Goal: Task Accomplishment & Management: Complete application form

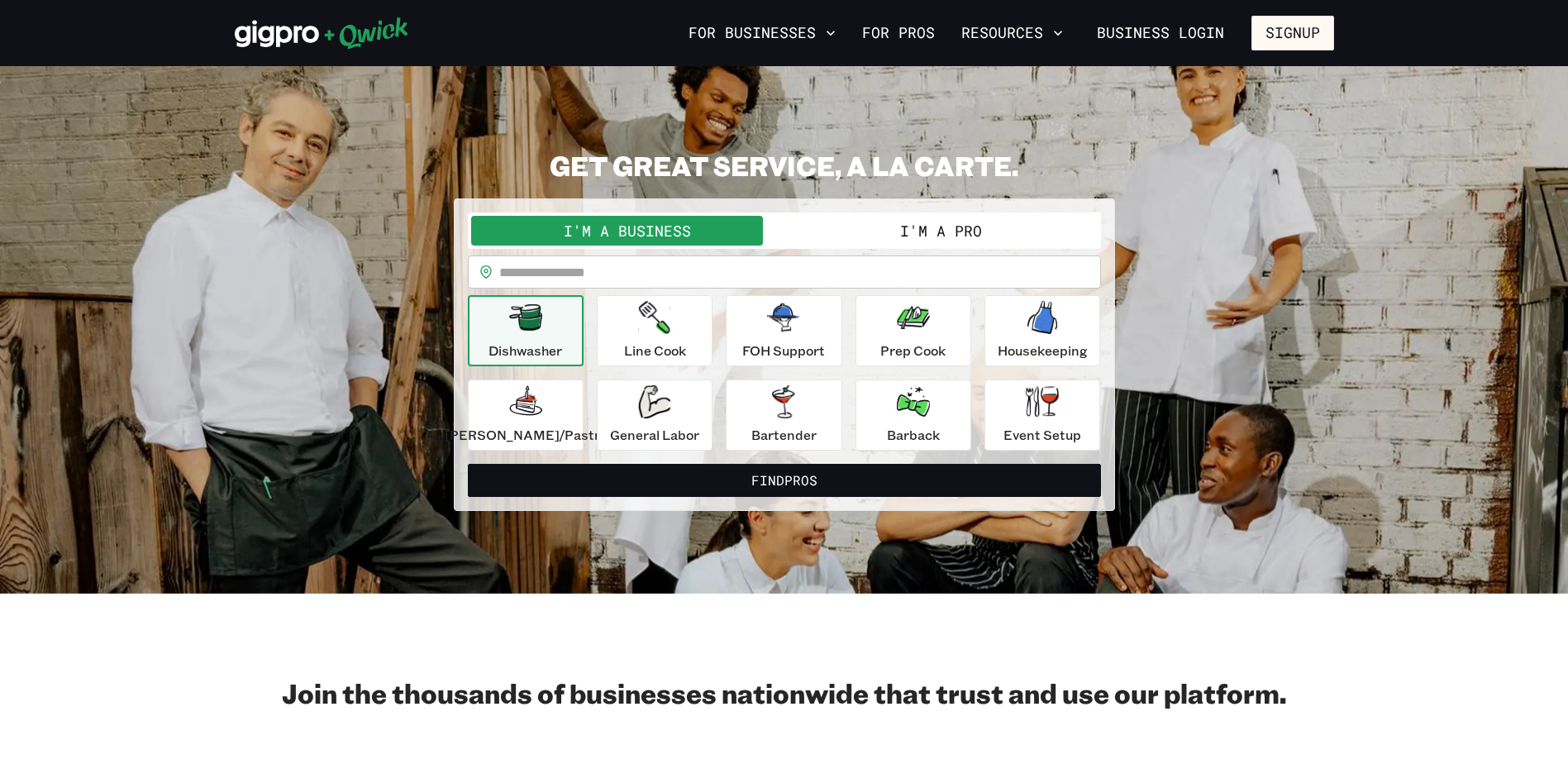
click at [607, 230] on button "I'm a Business" at bounding box center [627, 231] width 313 height 30
click at [1145, 28] on link "Business Login" at bounding box center [1160, 33] width 155 height 35
click at [622, 230] on button "I'm a Business" at bounding box center [627, 231] width 313 height 30
click at [841, 233] on button "I'm a Pro" at bounding box center [941, 231] width 313 height 30
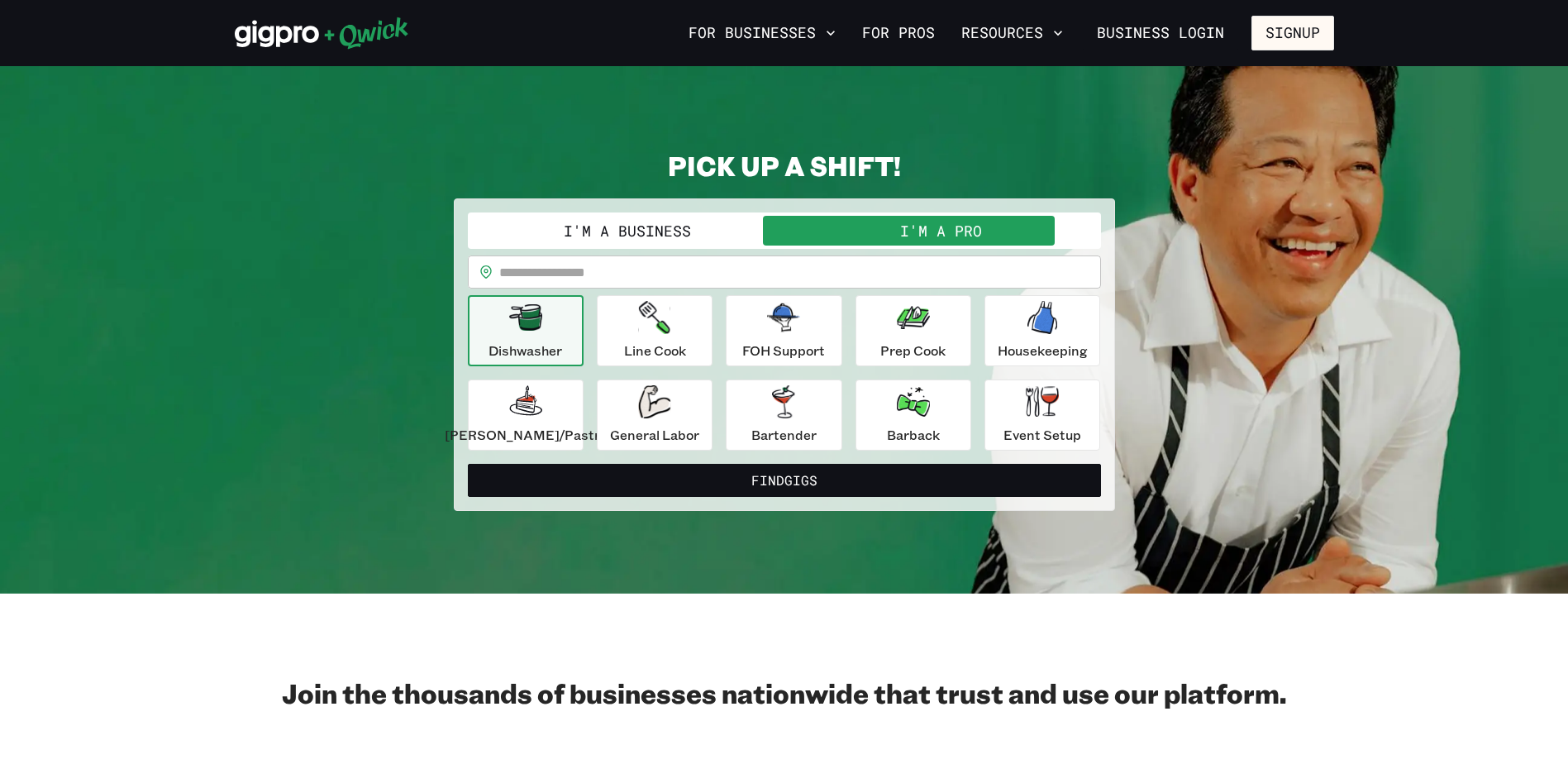
click at [715, 223] on button "I'm a Business" at bounding box center [627, 231] width 313 height 30
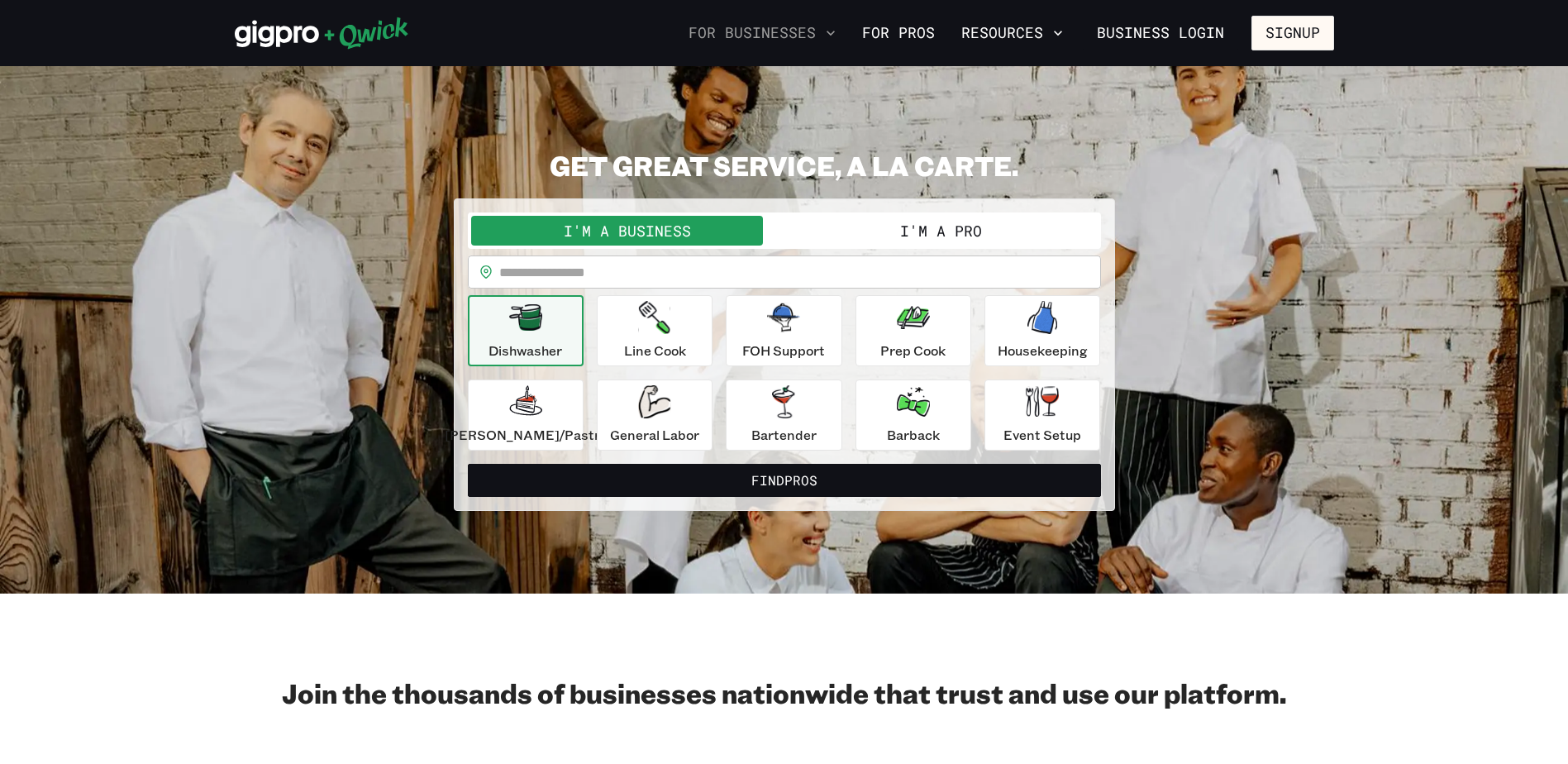
click at [757, 35] on button "For Businesses" at bounding box center [762, 33] width 161 height 28
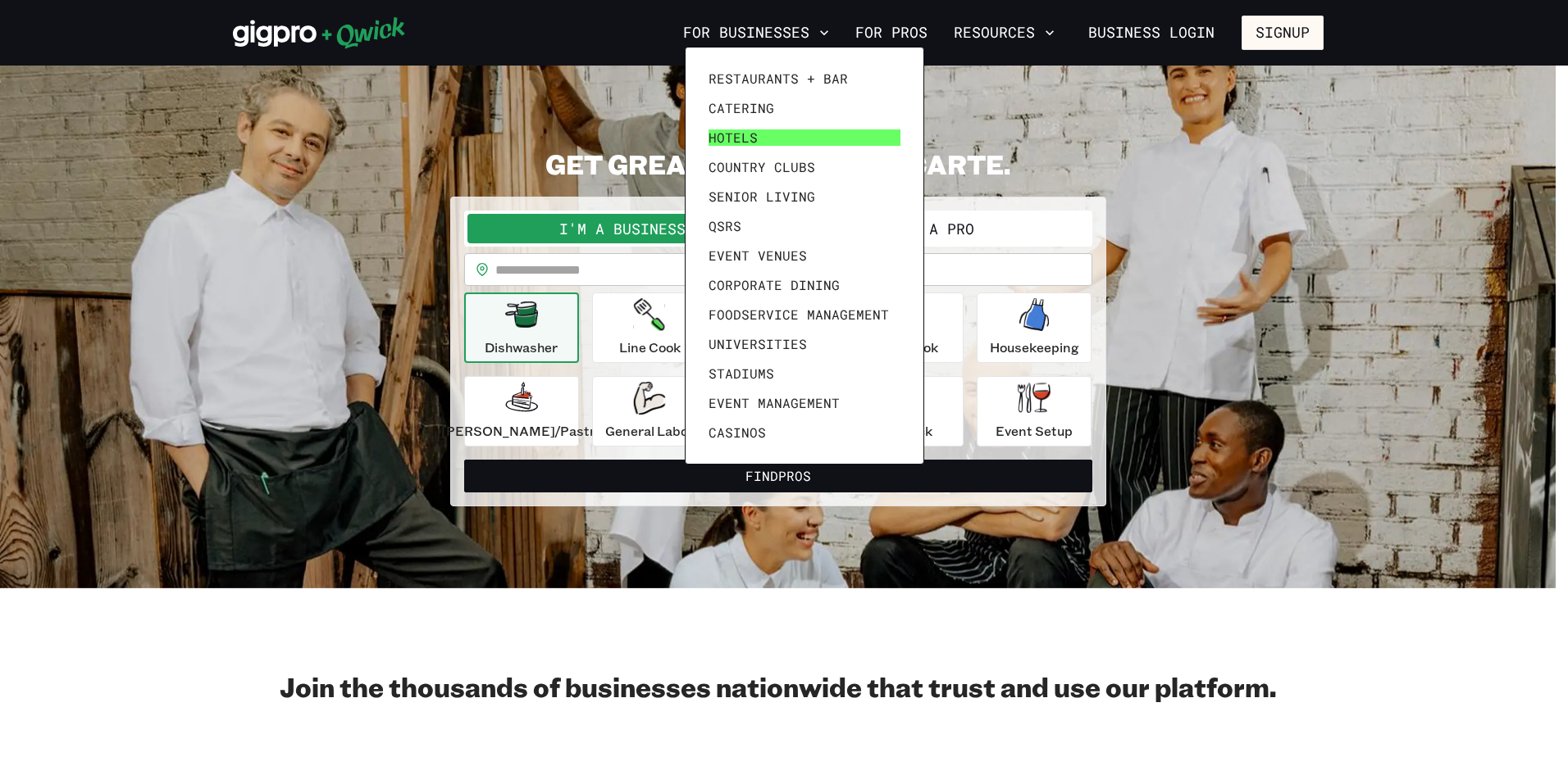
click at [728, 134] on span "Hotels" at bounding box center [732, 138] width 49 height 16
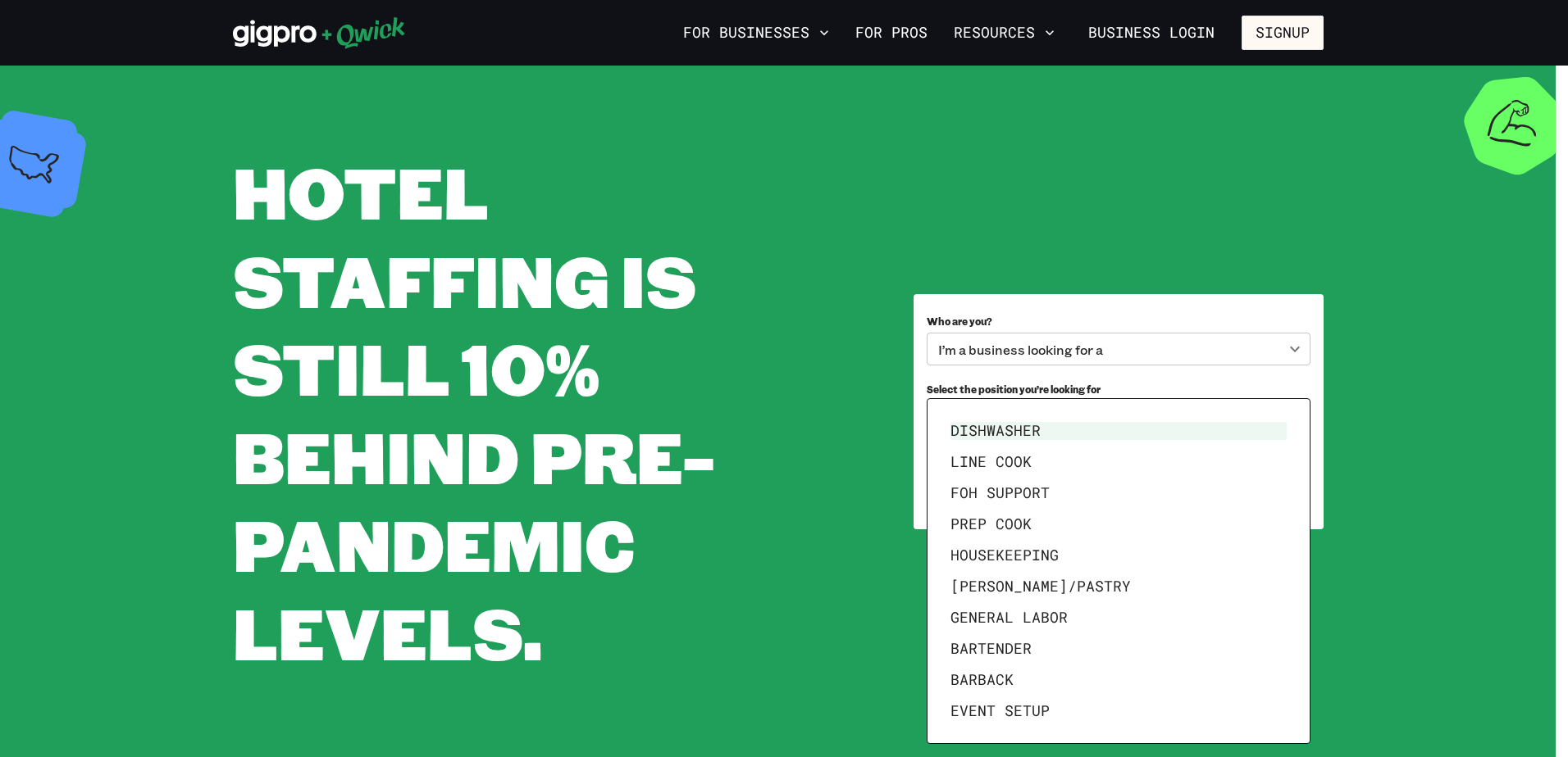
click at [1293, 415] on body "**********" at bounding box center [784, 378] width 1568 height 757
click at [1132, 351] on div at bounding box center [784, 378] width 1568 height 757
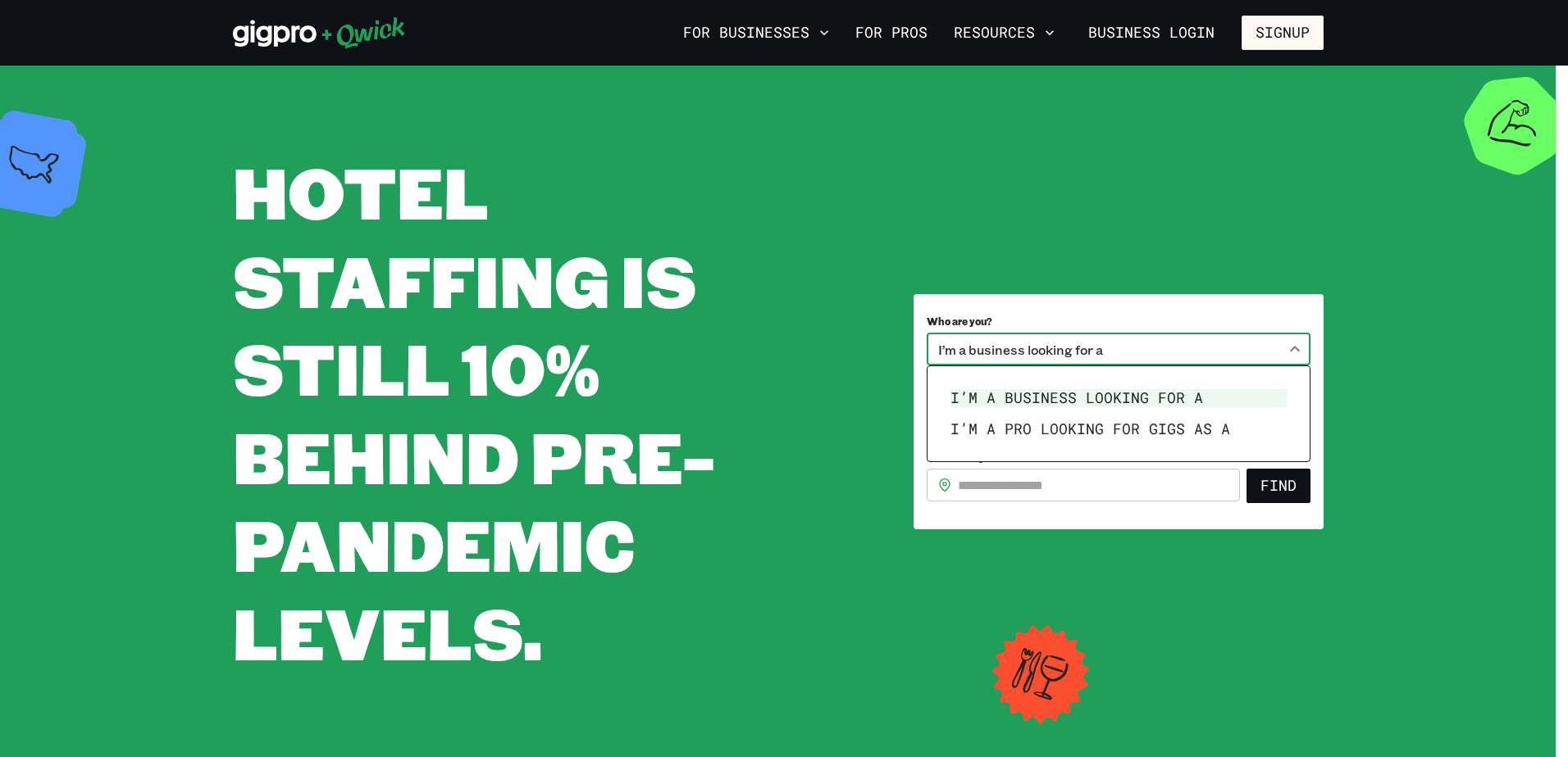
click at [1295, 349] on body "**********" at bounding box center [784, 378] width 1568 height 757
click at [1217, 321] on div at bounding box center [784, 378] width 1568 height 757
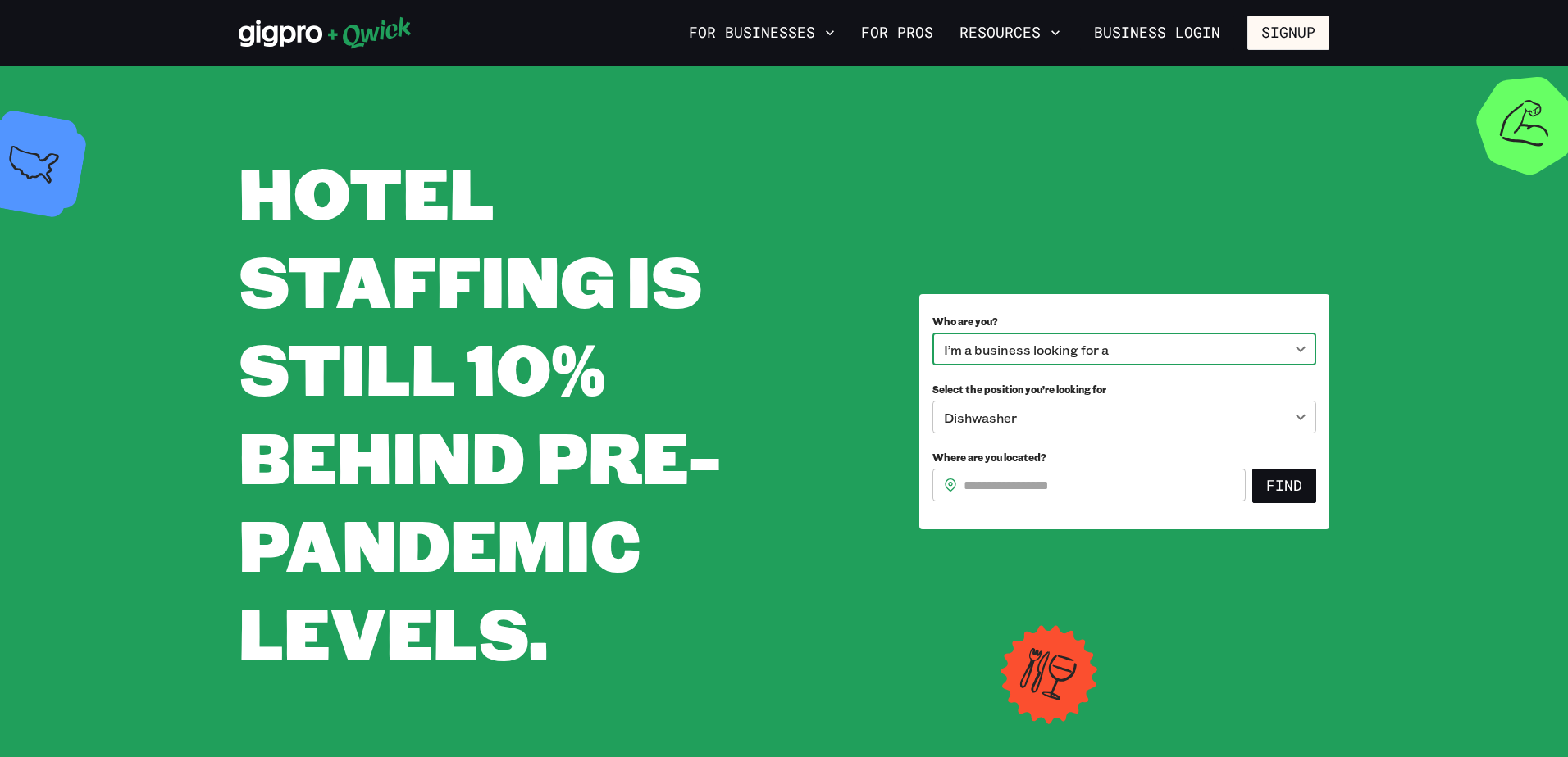
click at [1058, 415] on body "**********" at bounding box center [784, 378] width 1568 height 757
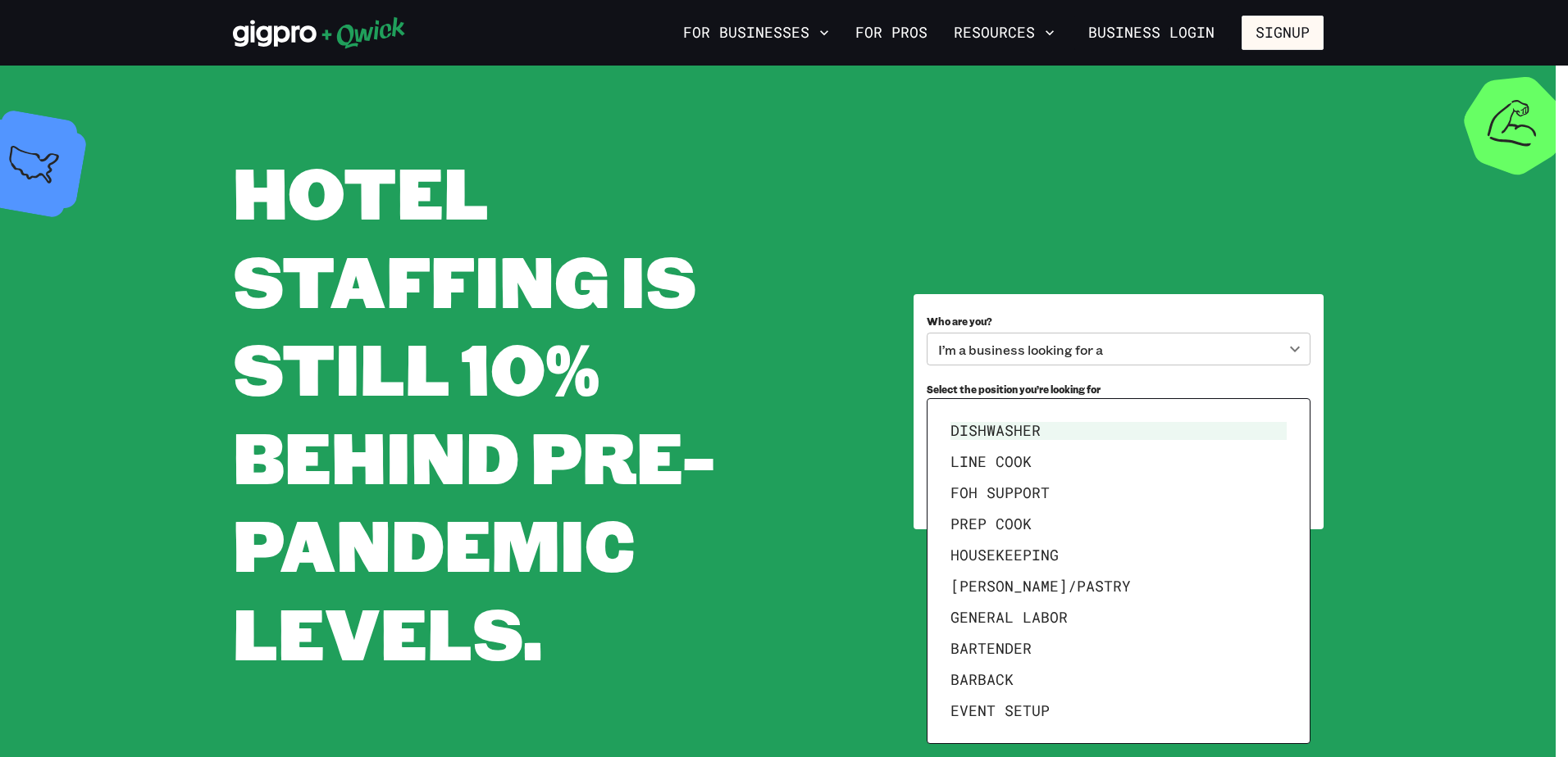
click at [1075, 391] on div at bounding box center [784, 378] width 1568 height 757
drag, startPoint x: 1034, startPoint y: 412, endPoint x: 962, endPoint y: 407, distance: 72.2
click at [962, 407] on body "**********" at bounding box center [784, 378] width 1568 height 757
click at [1163, 381] on div at bounding box center [784, 378] width 1568 height 757
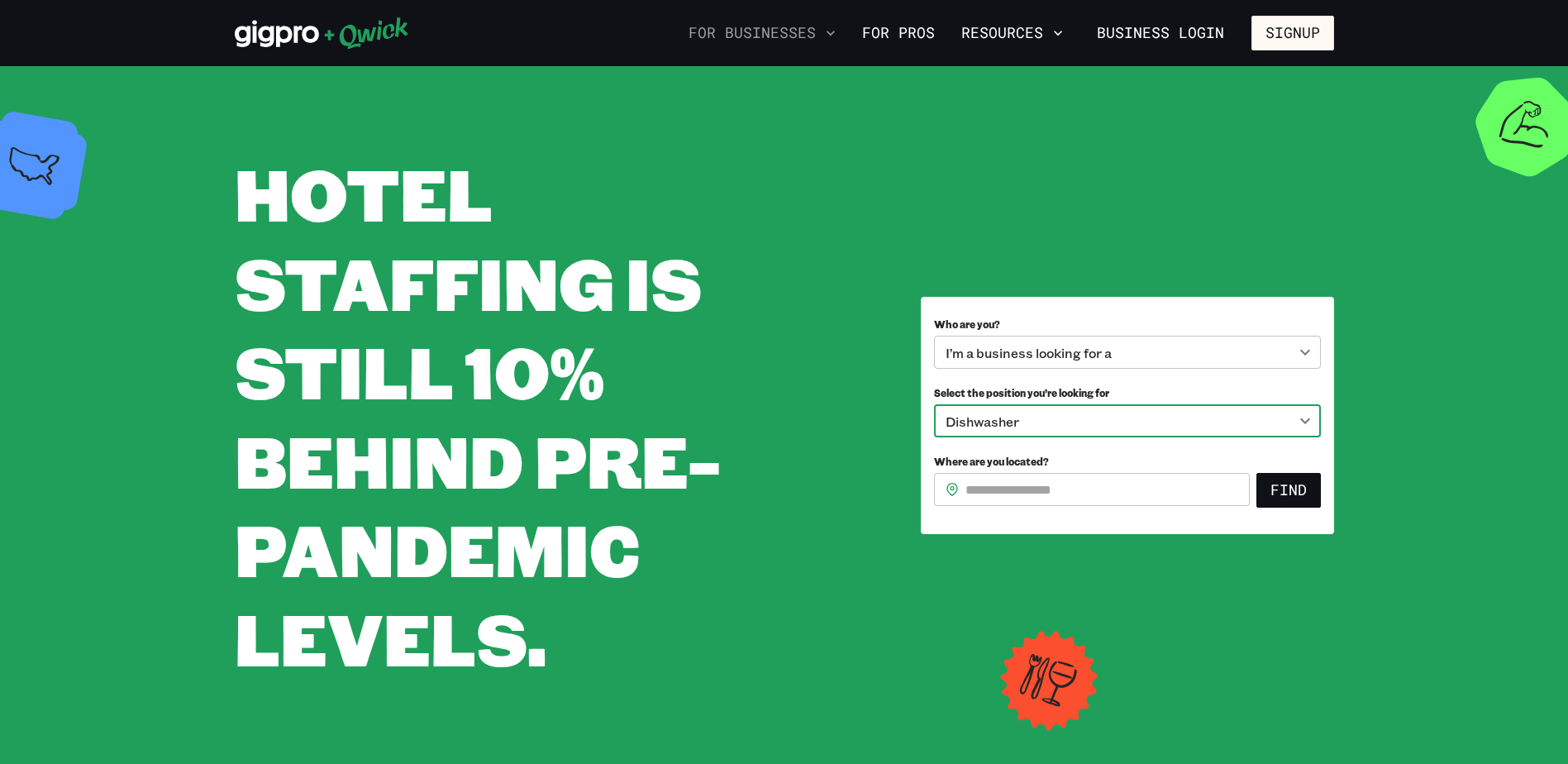
click at [764, 30] on button "For Businesses" at bounding box center [762, 33] width 161 height 28
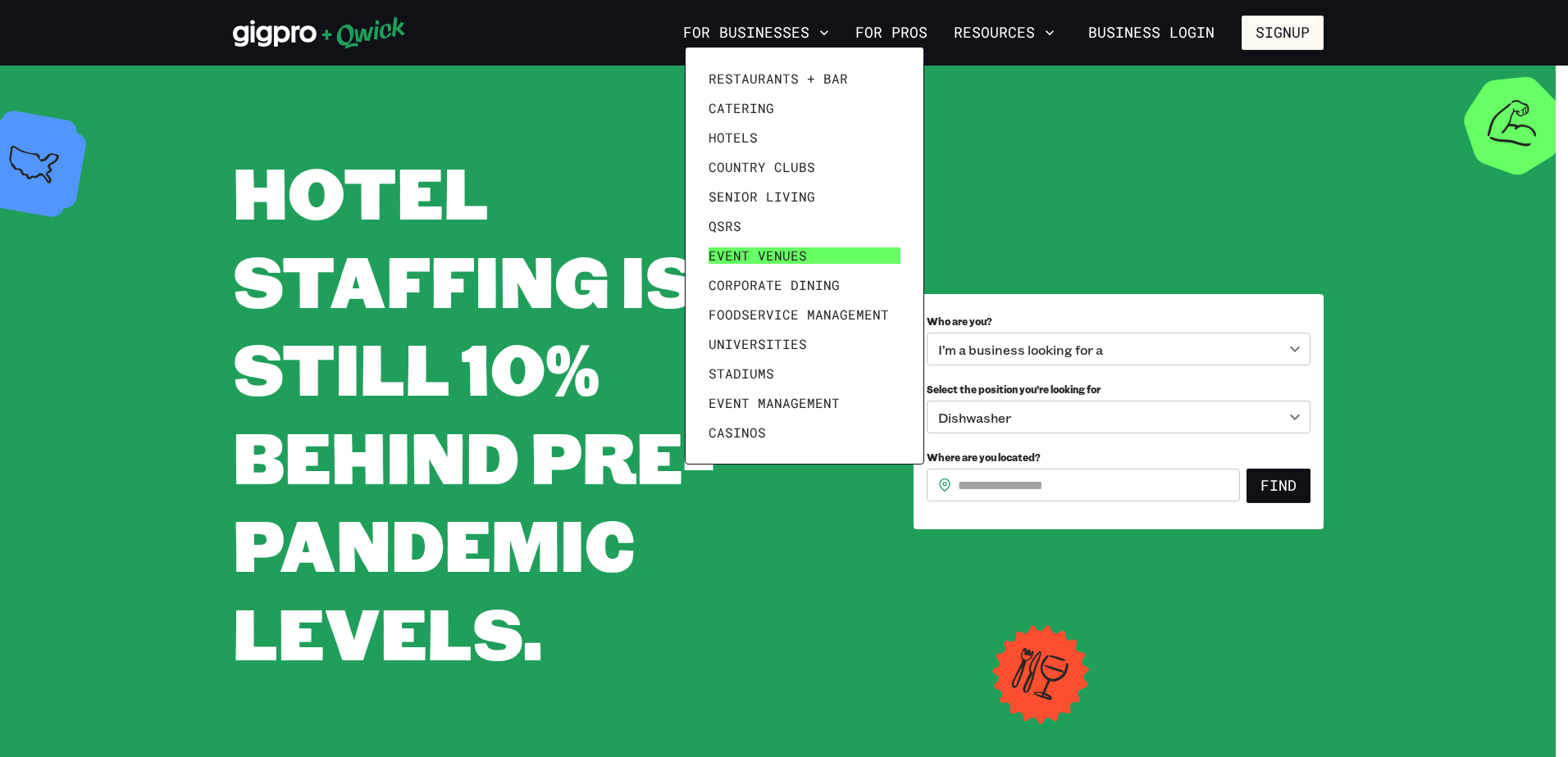
click at [730, 248] on span "Event Venues" at bounding box center [757, 255] width 98 height 16
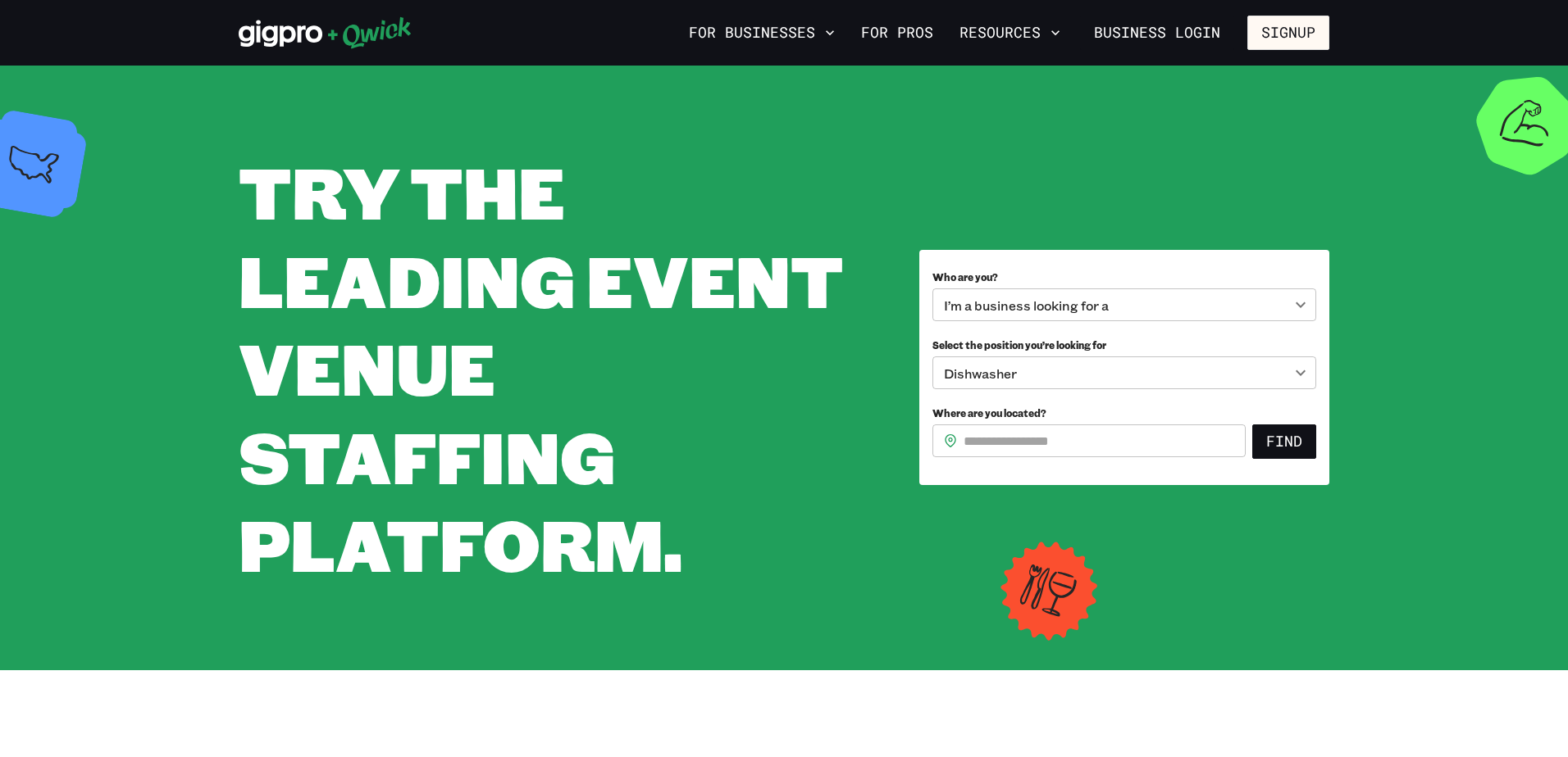
click at [1298, 373] on body "**********" at bounding box center [784, 378] width 1568 height 757
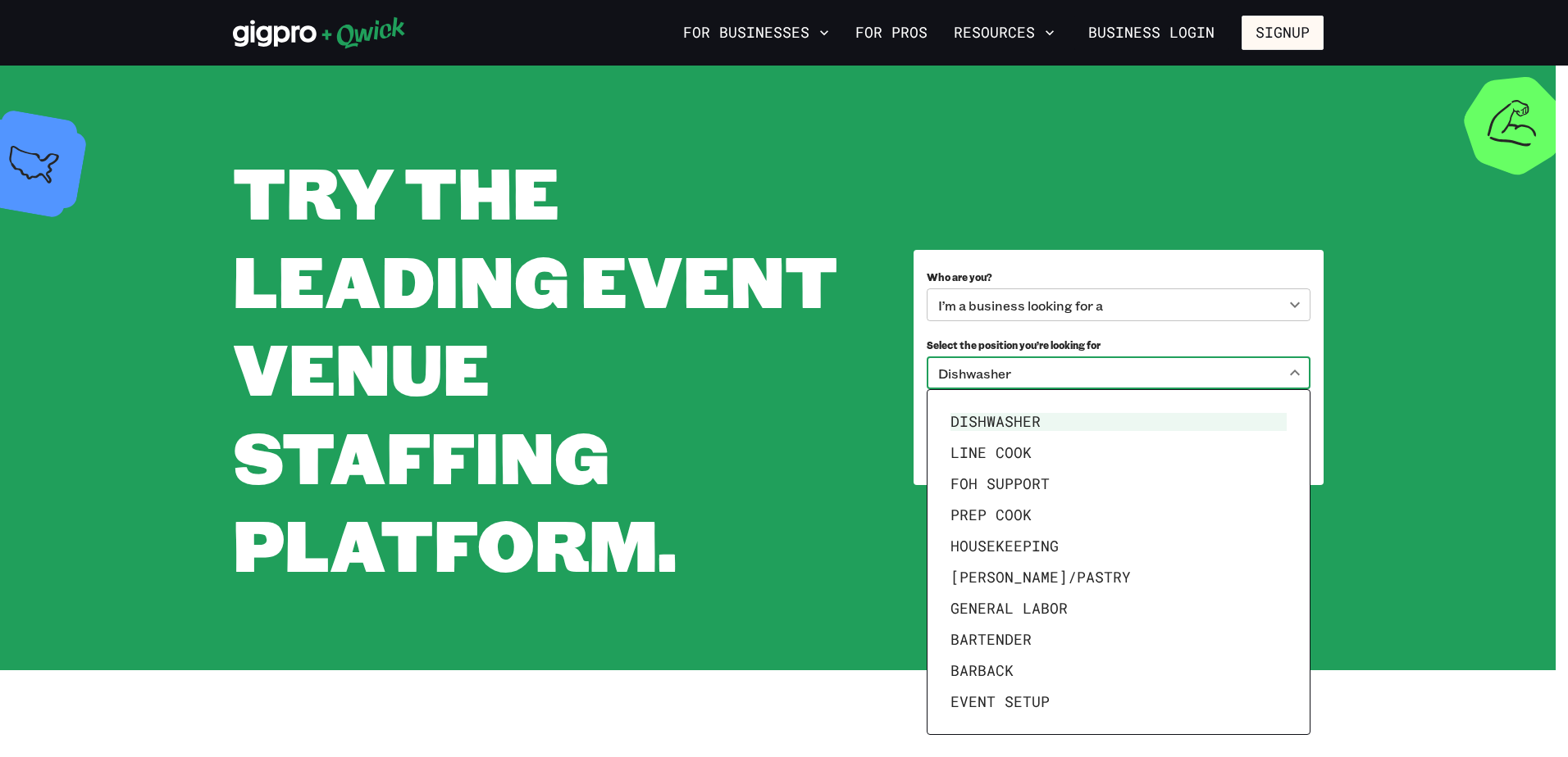
click at [836, 602] on div at bounding box center [784, 378] width 1568 height 757
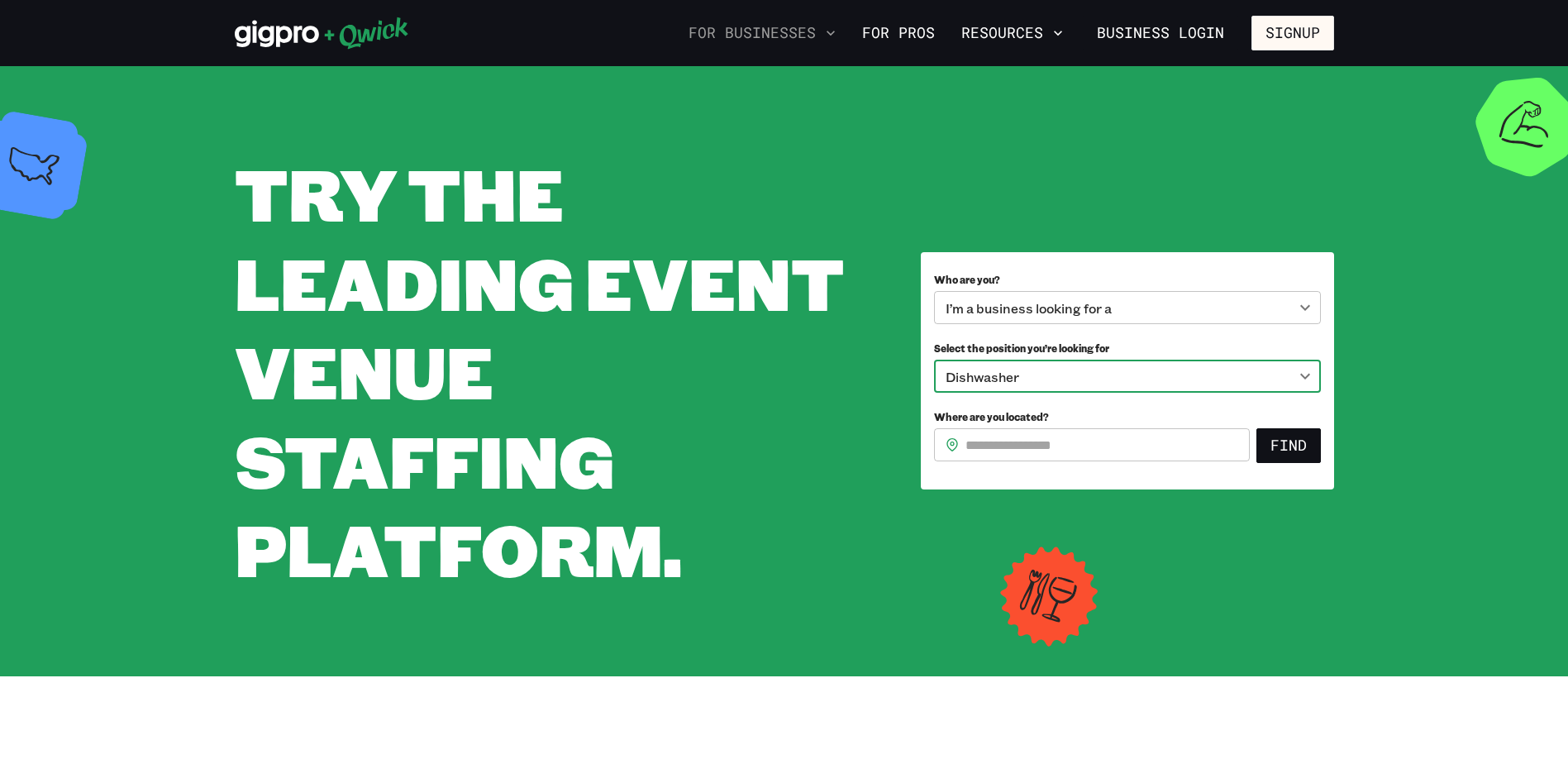
click at [745, 30] on button "For Businesses" at bounding box center [762, 33] width 161 height 28
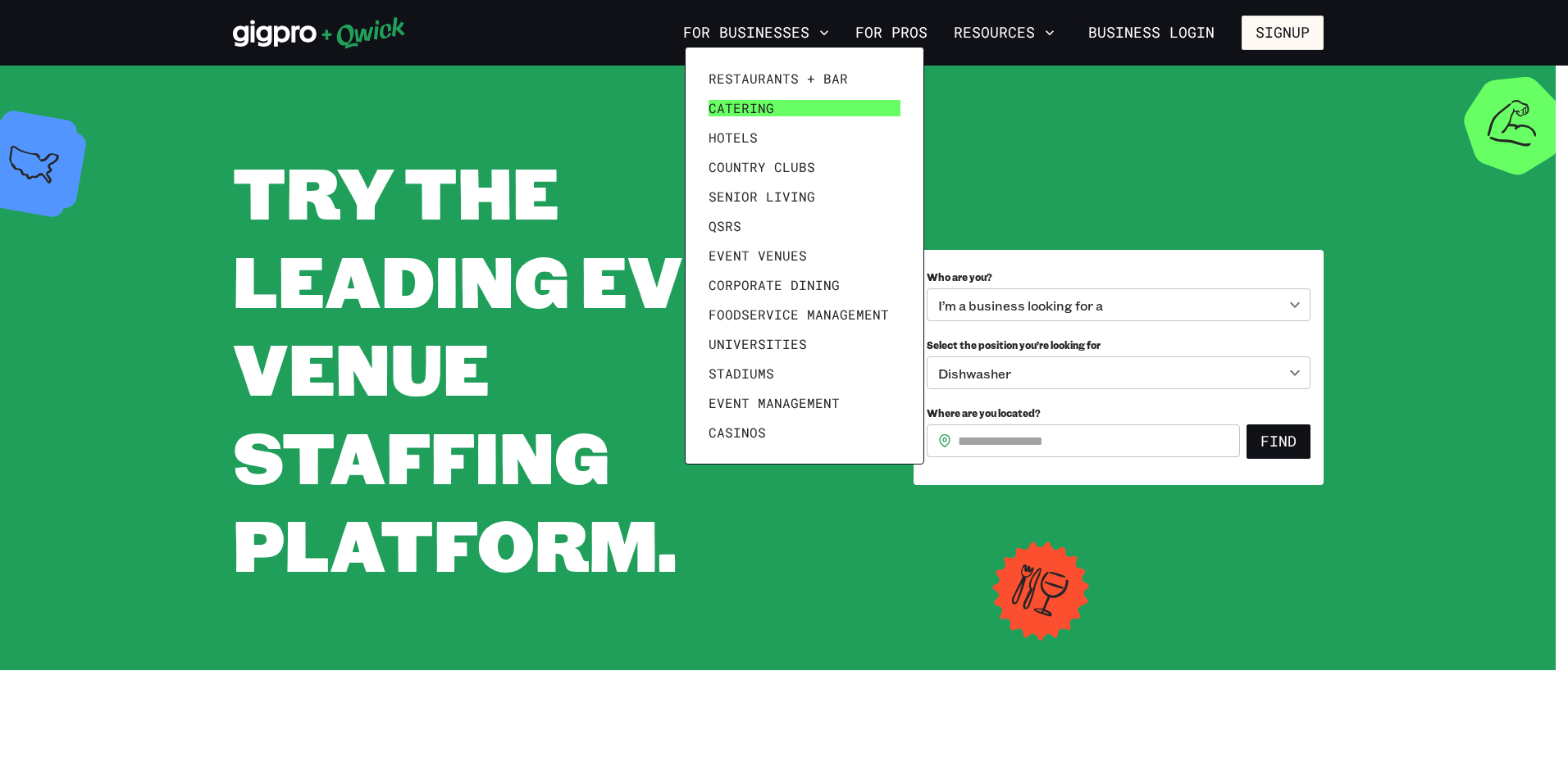
click at [733, 108] on span "Catering" at bounding box center [741, 108] width 65 height 16
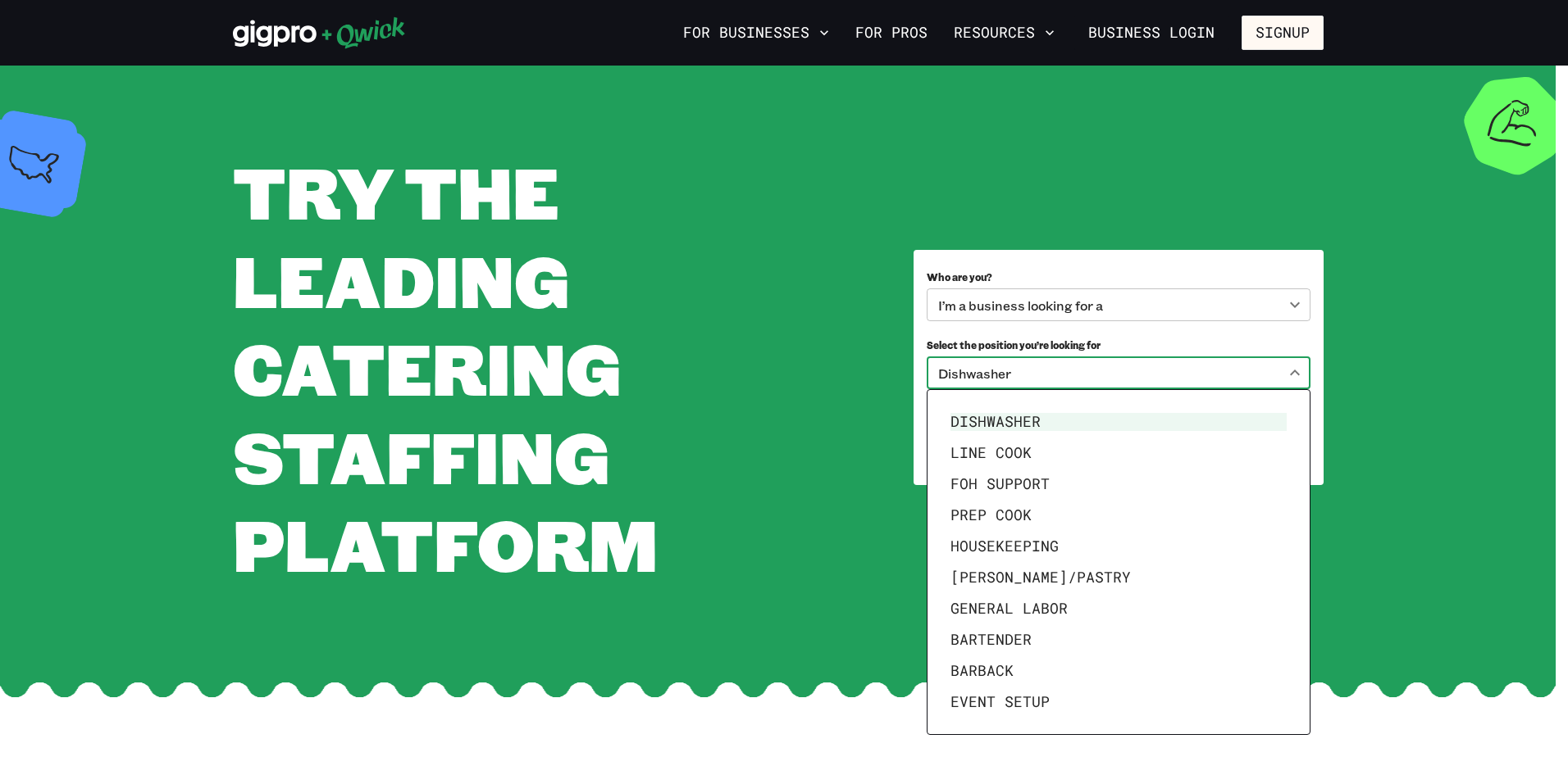
click at [1290, 374] on body "**********" at bounding box center [784, 378] width 1568 height 757
click at [824, 544] on div at bounding box center [784, 378] width 1568 height 757
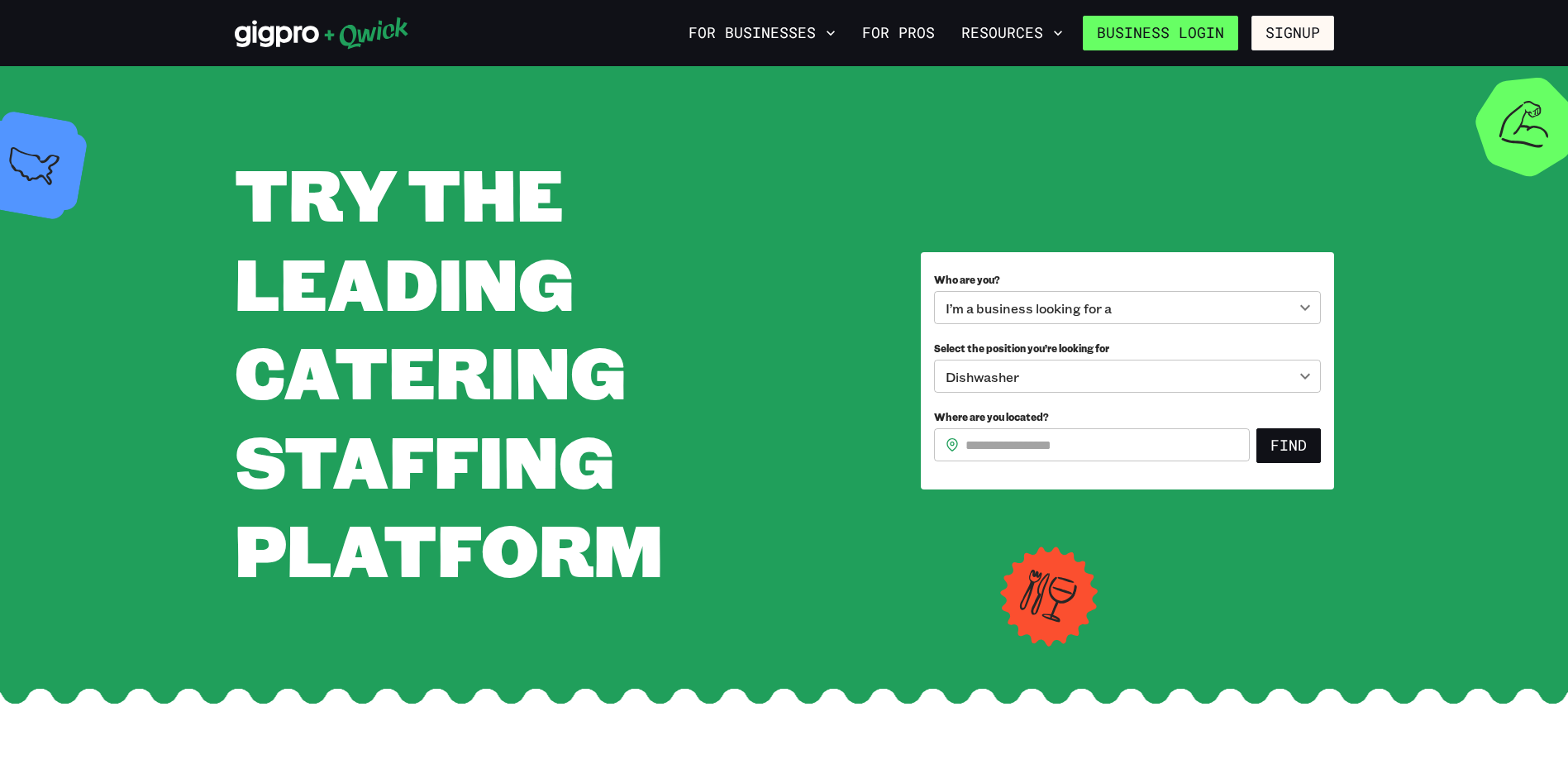
click at [1138, 37] on link "Business Login" at bounding box center [1160, 33] width 155 height 35
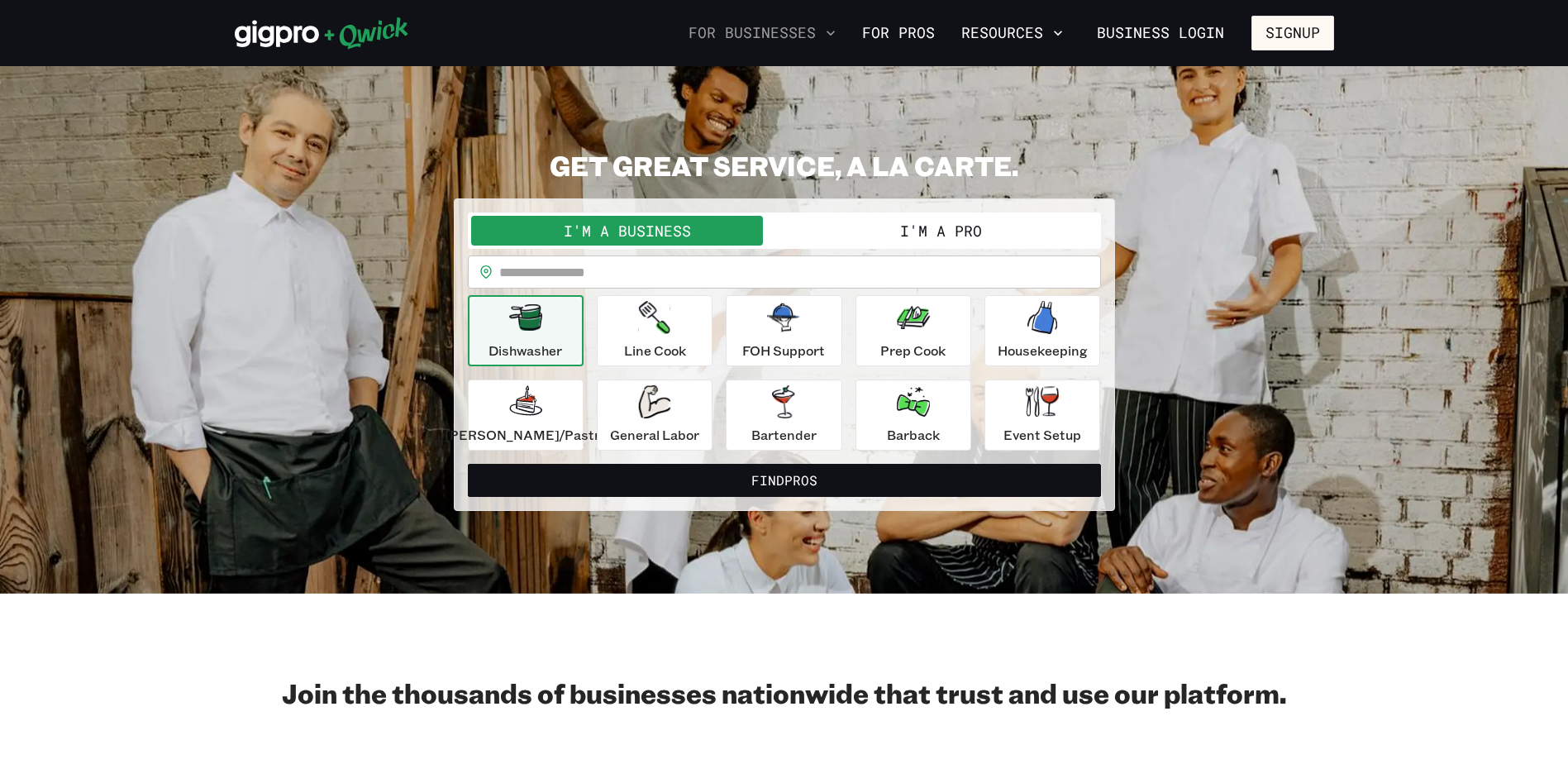
click at [745, 33] on button "For Businesses" at bounding box center [762, 33] width 161 height 28
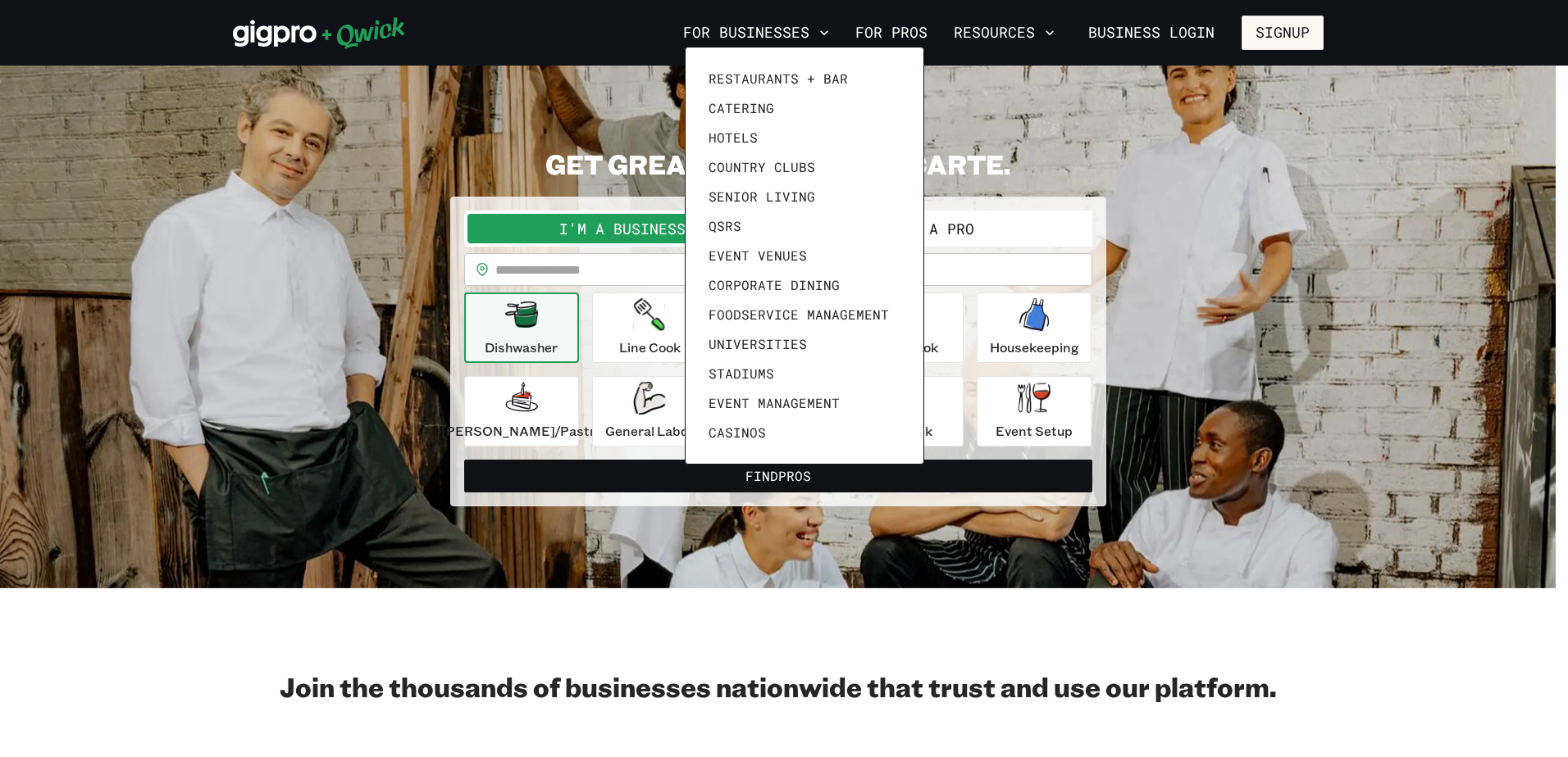
click at [629, 28] on div at bounding box center [784, 378] width 1568 height 757
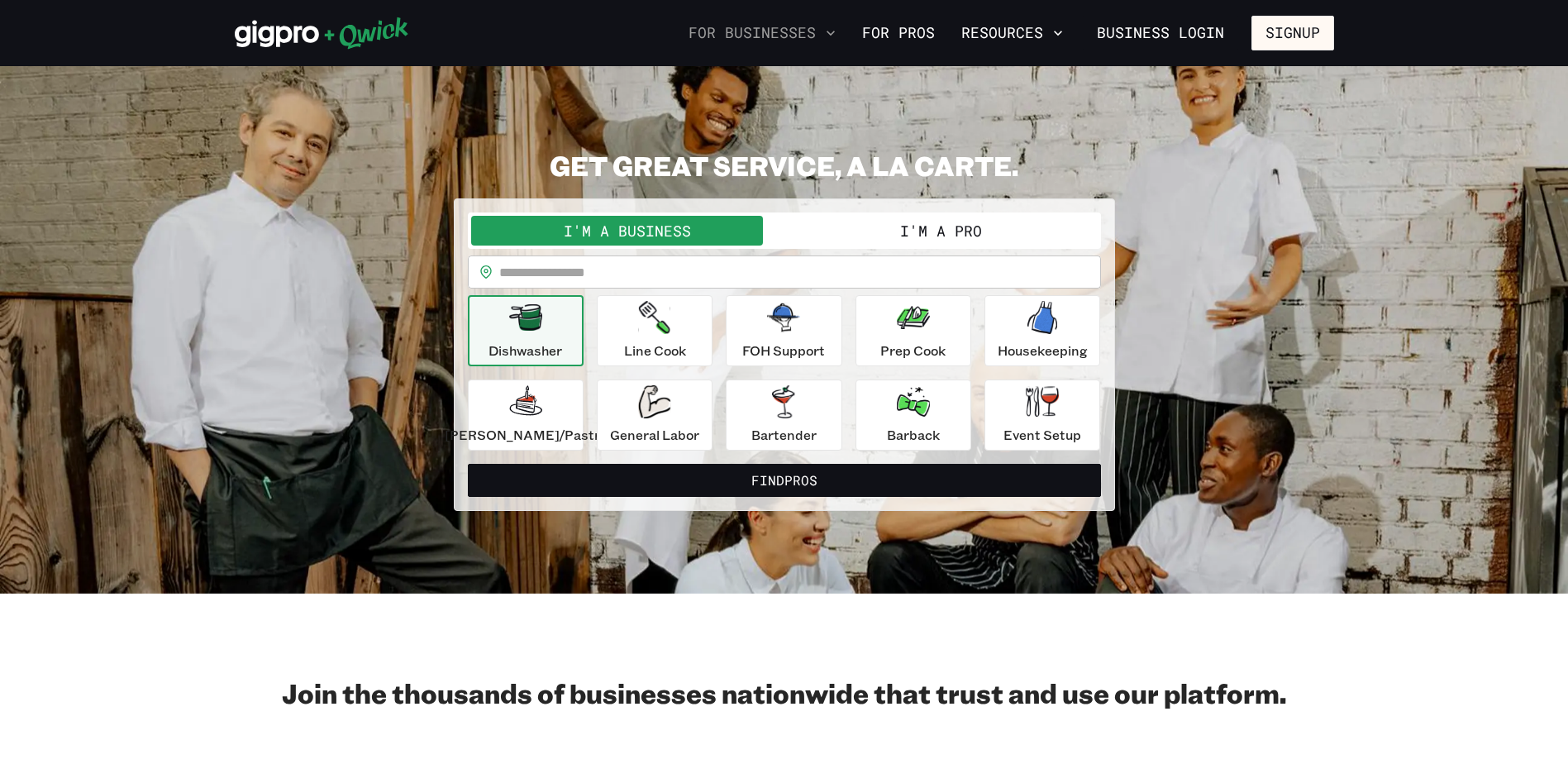
click at [838, 30] on icon "button" at bounding box center [830, 33] width 16 height 16
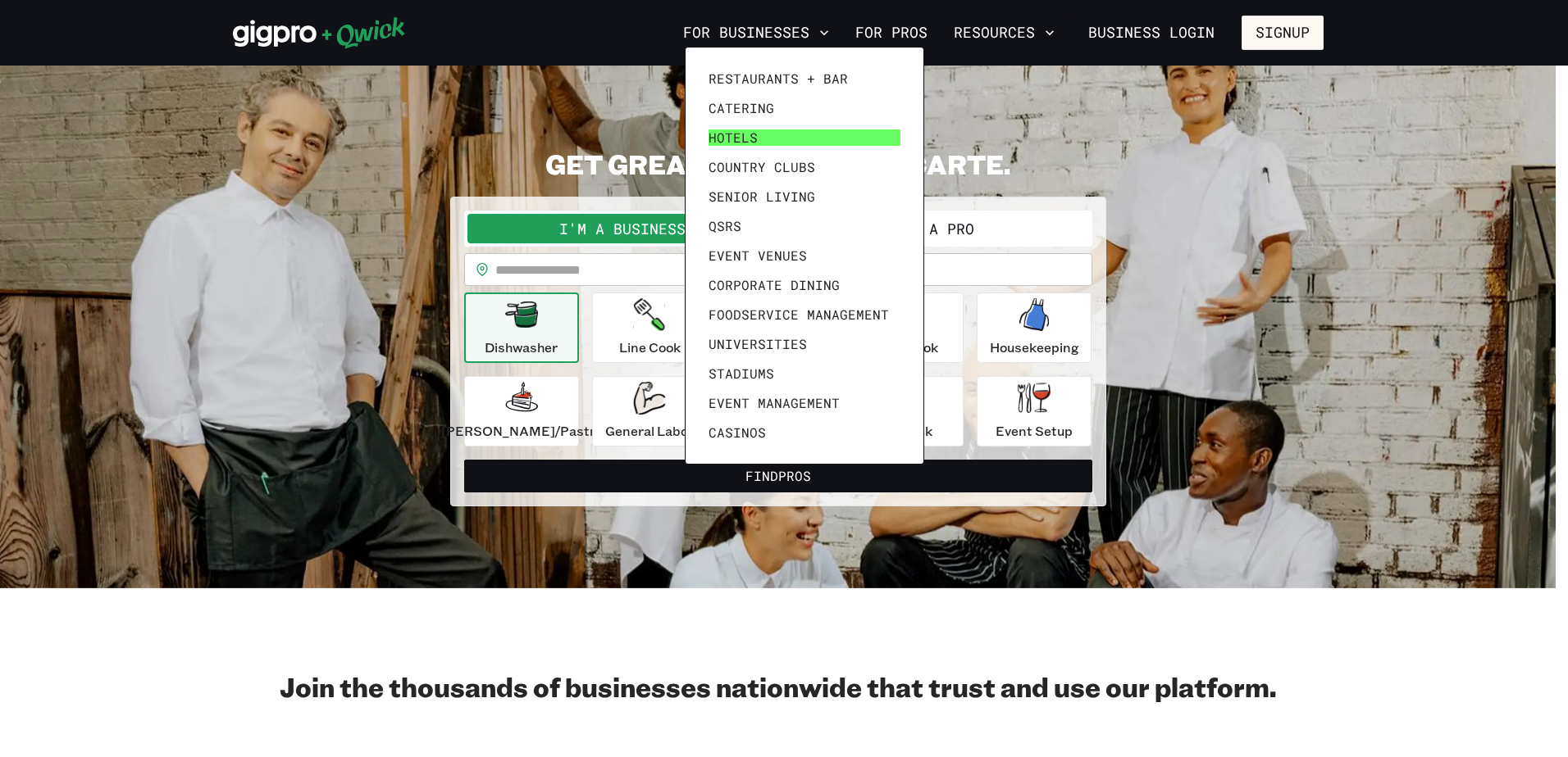
click at [765, 132] on link "Hotels" at bounding box center [805, 138] width 205 height 29
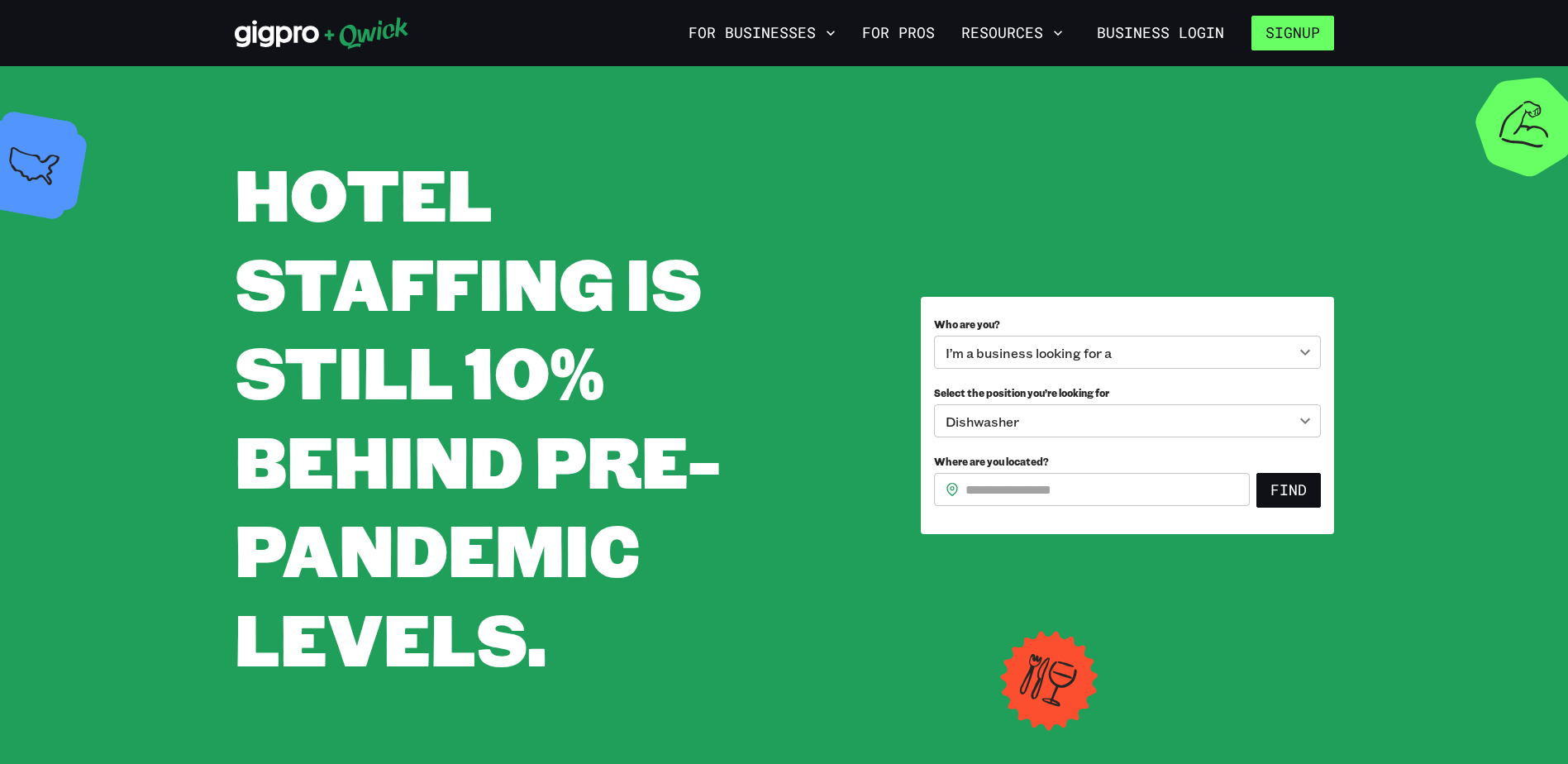
click at [1283, 36] on button "Signup" at bounding box center [1293, 33] width 82 height 35
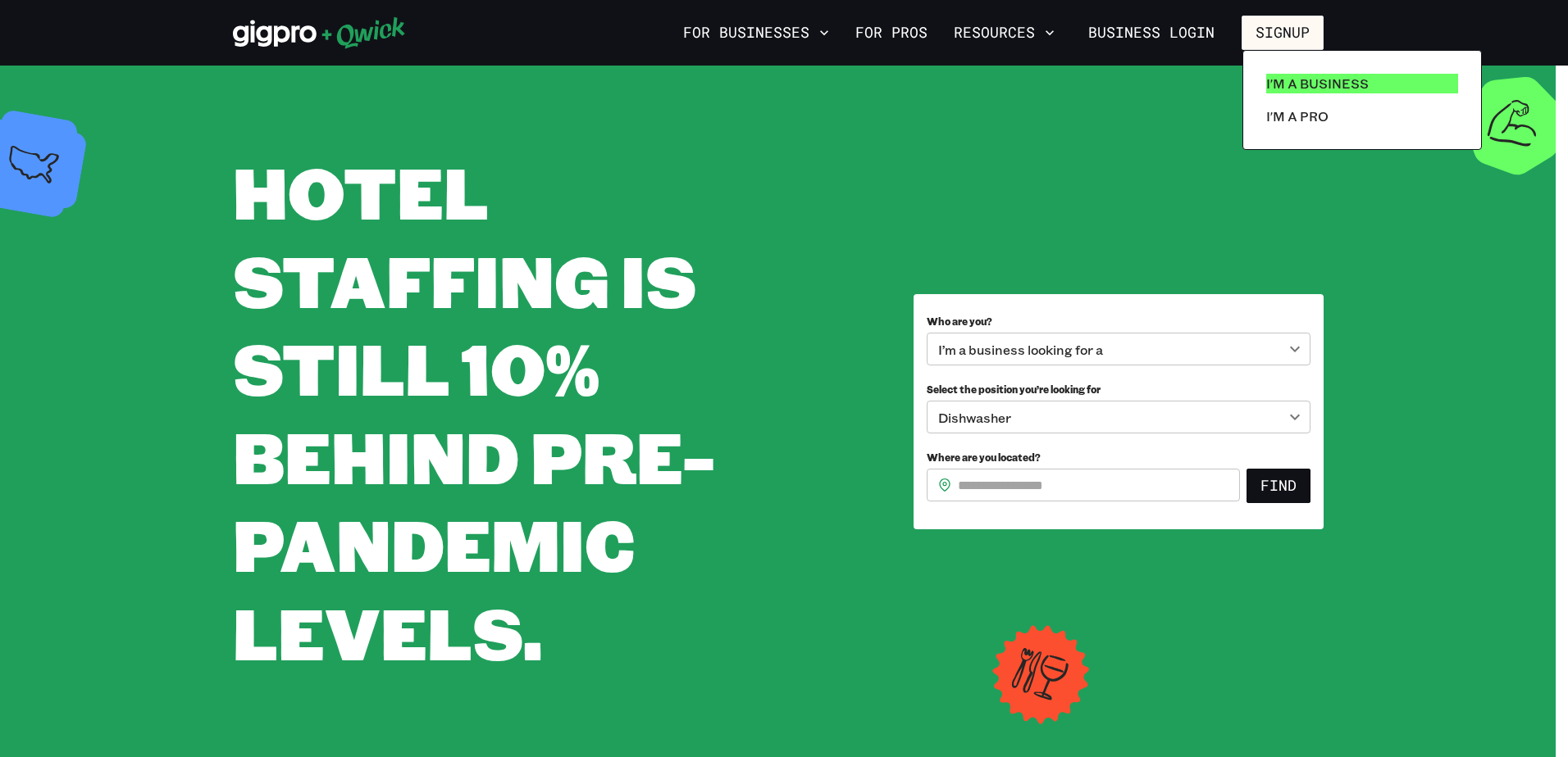
click at [1281, 85] on p "I'm a Business" at bounding box center [1317, 83] width 102 height 20
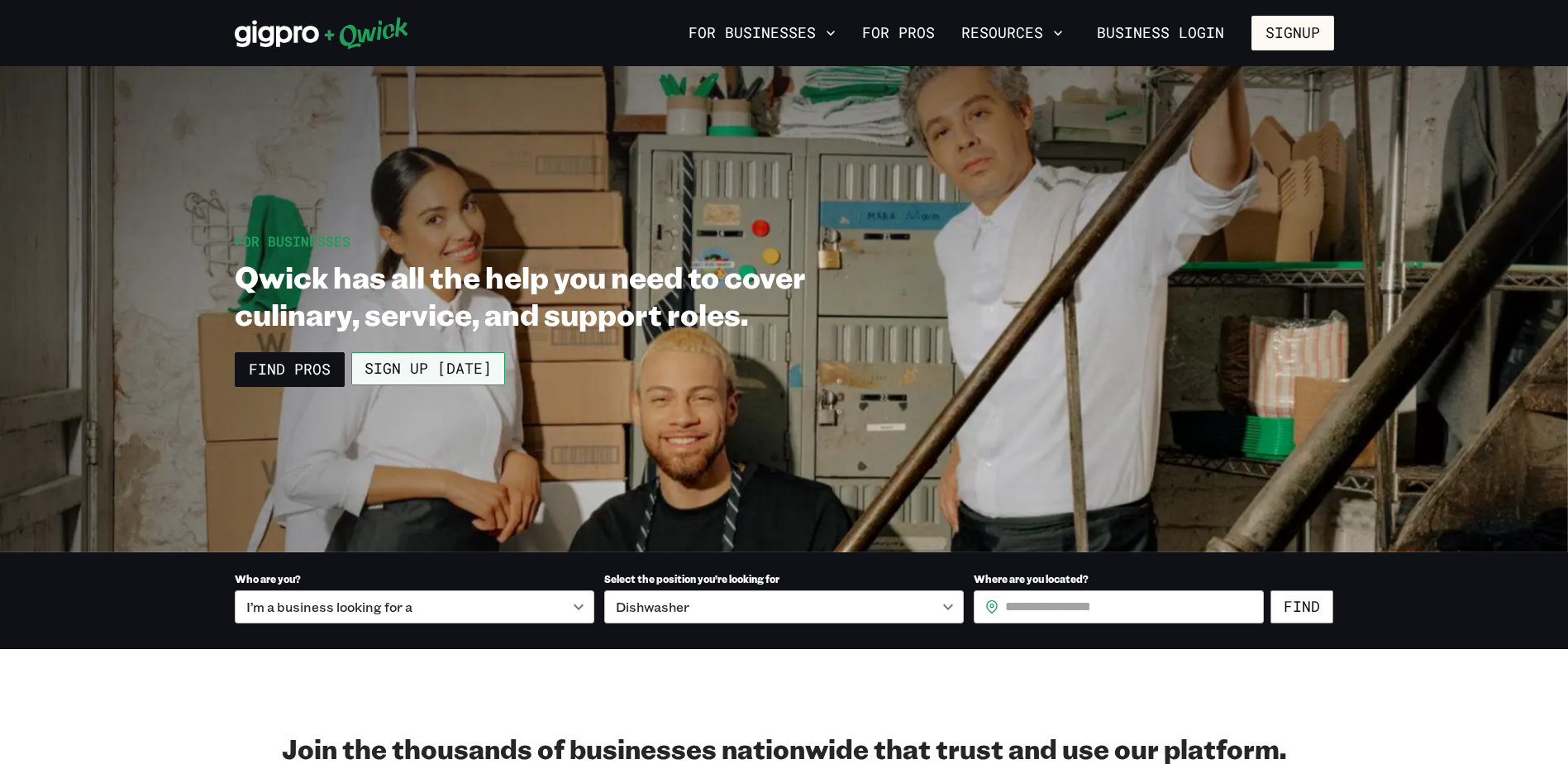
click at [402, 368] on link "Sign up [DATE]" at bounding box center [428, 369] width 154 height 33
